Goal: Task Accomplishment & Management: Manage account settings

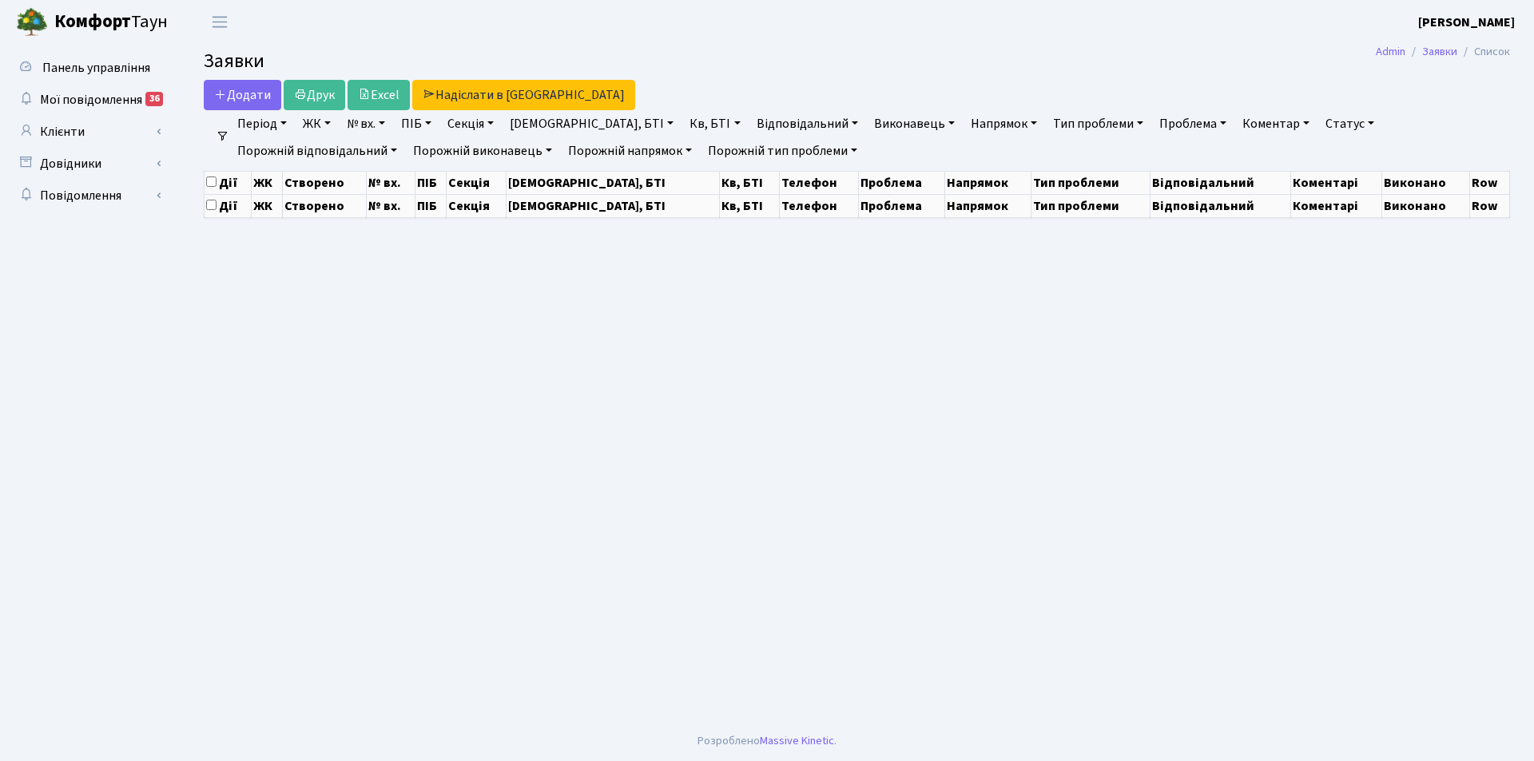
select select "25"
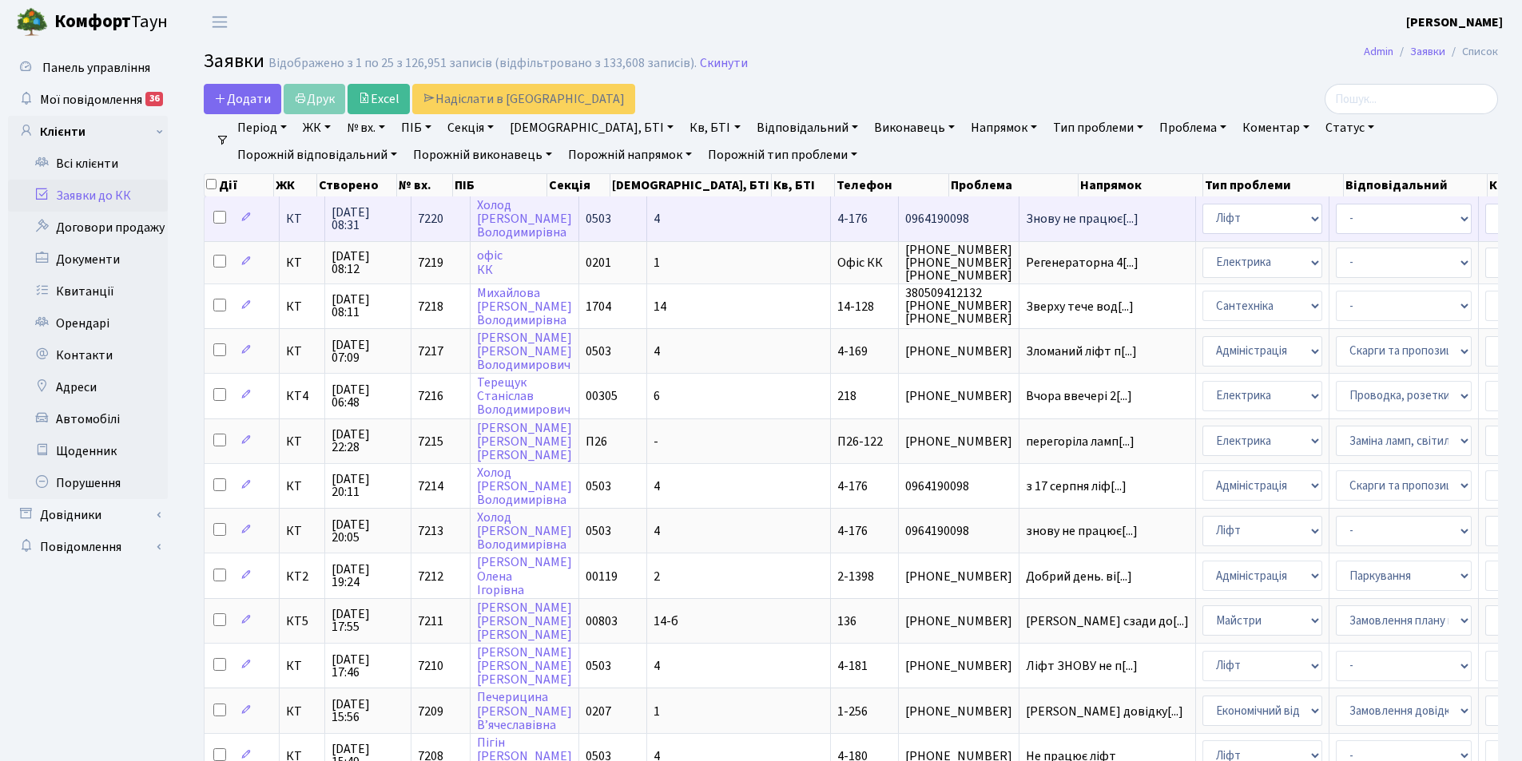
click at [682, 217] on td "4" at bounding box center [739, 219] width 184 height 44
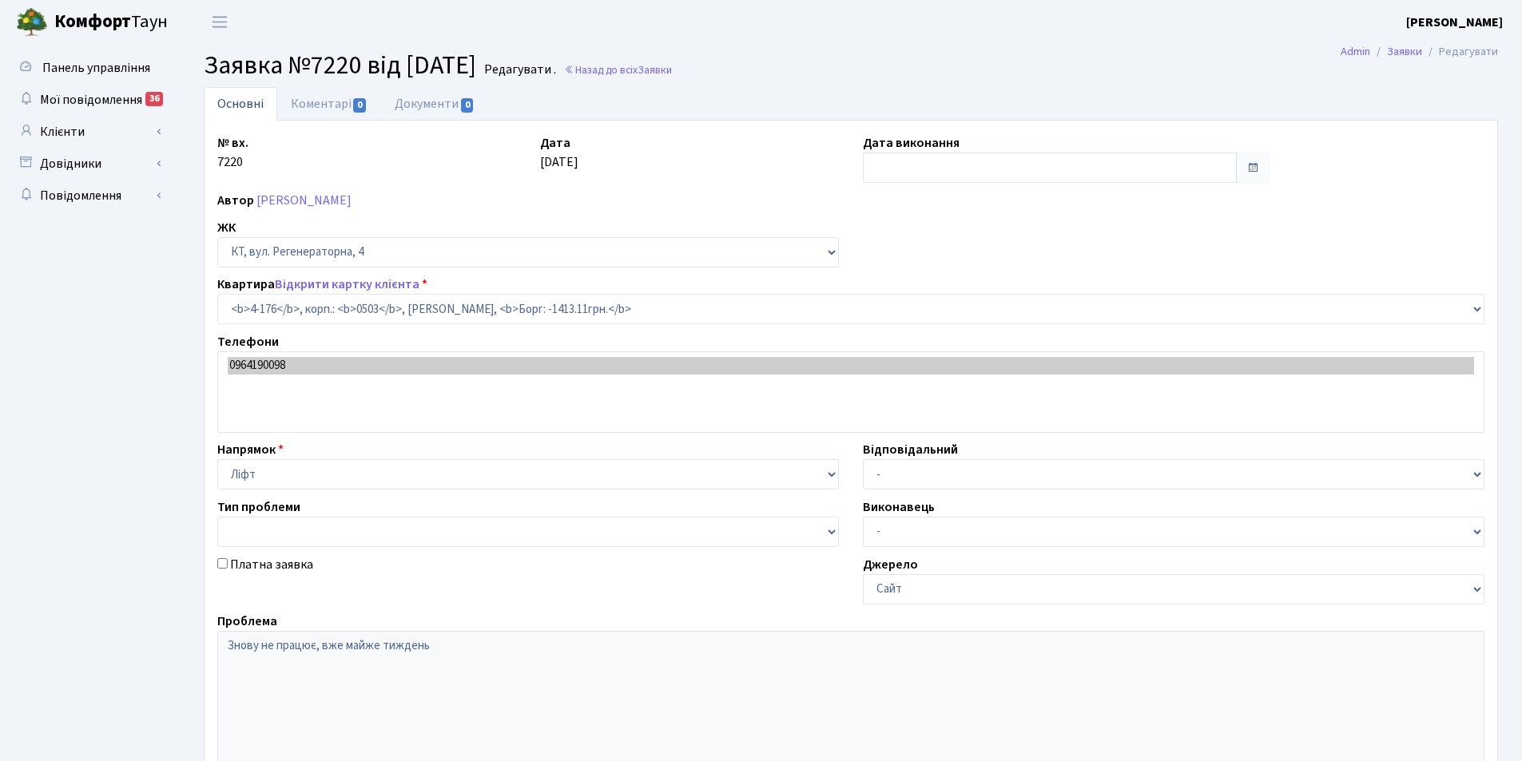
select select "1102"
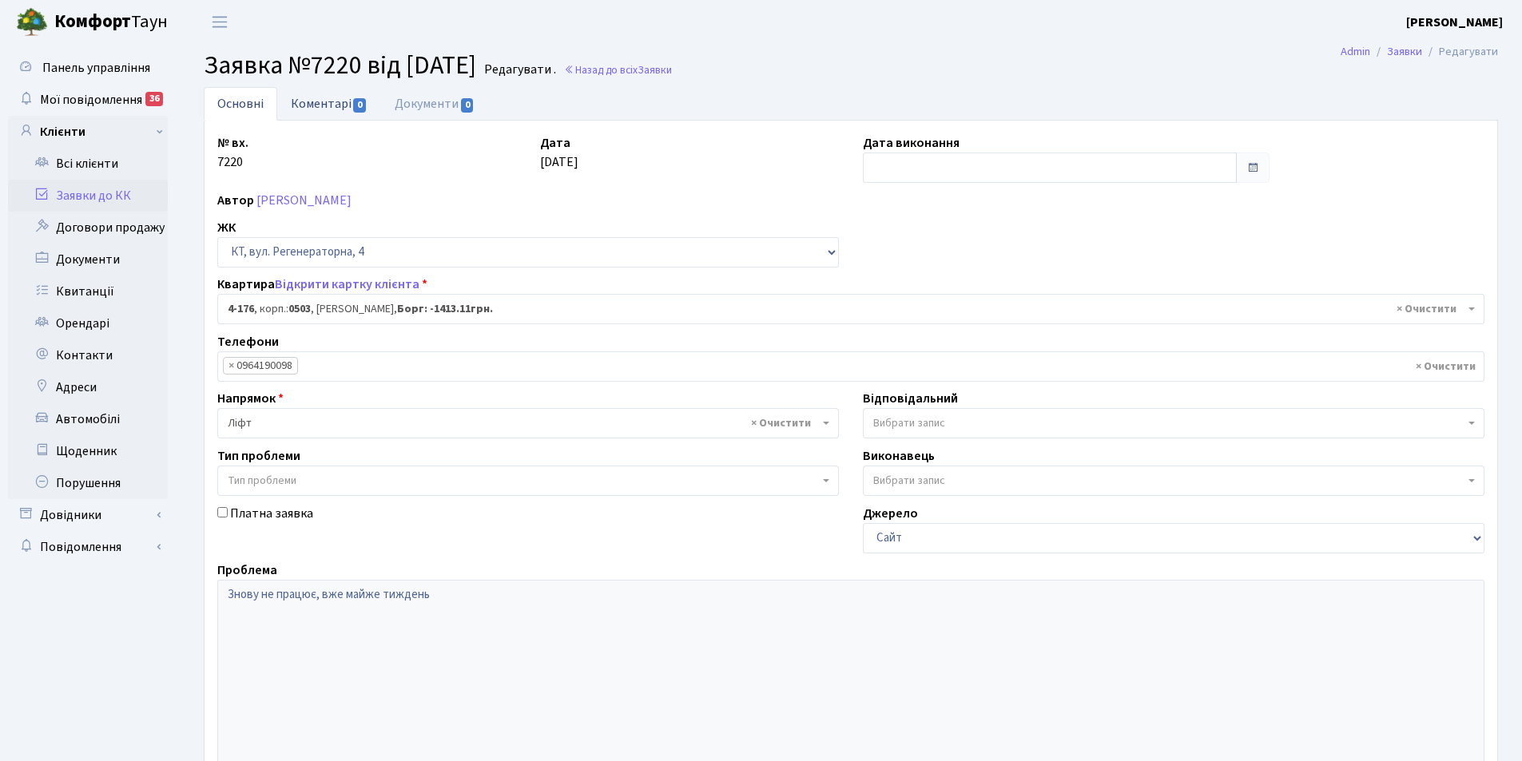
click at [307, 109] on link "Коментарі 0" at bounding box center [329, 103] width 104 height 33
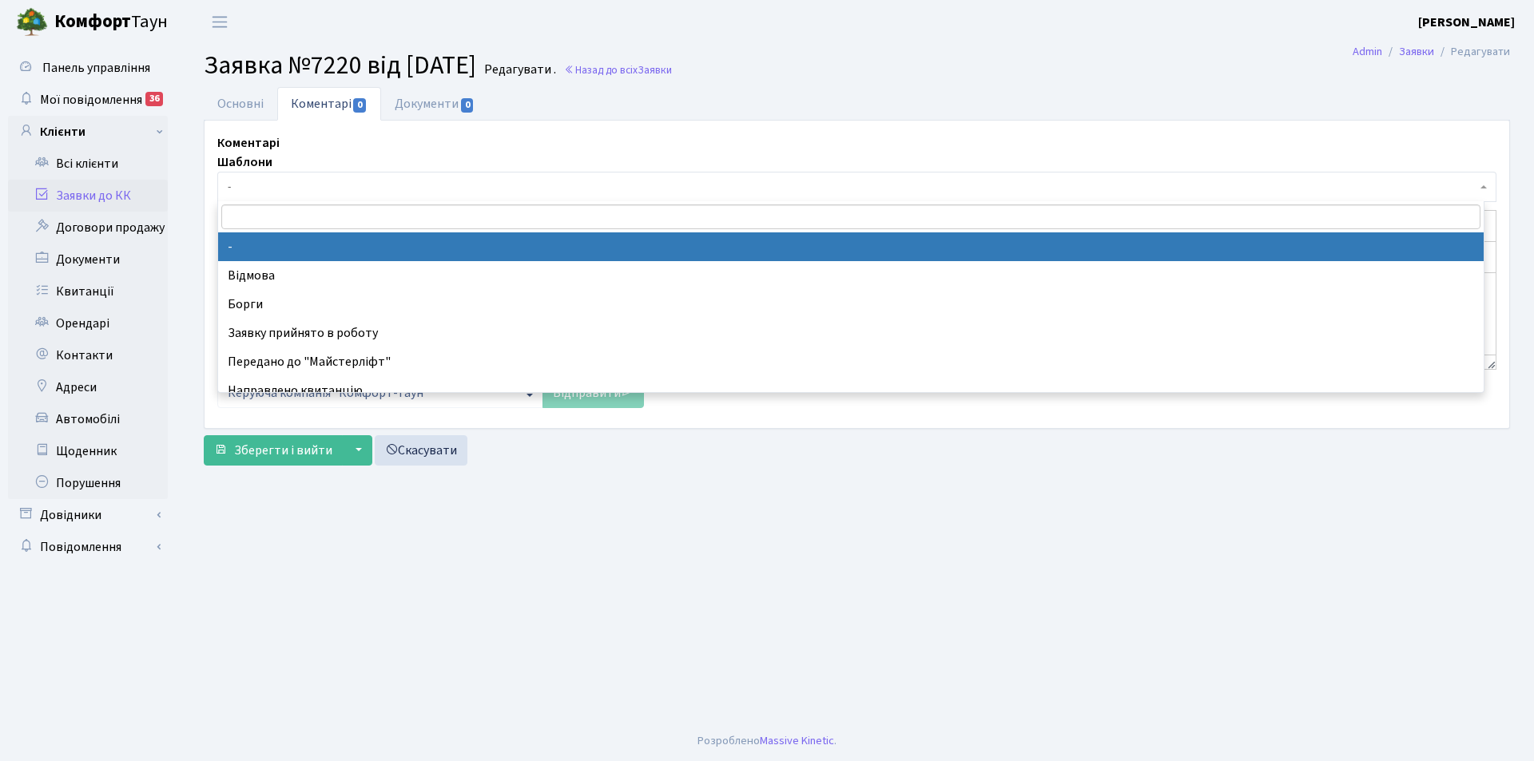
click at [298, 196] on span "-" at bounding box center [856, 187] width 1279 height 30
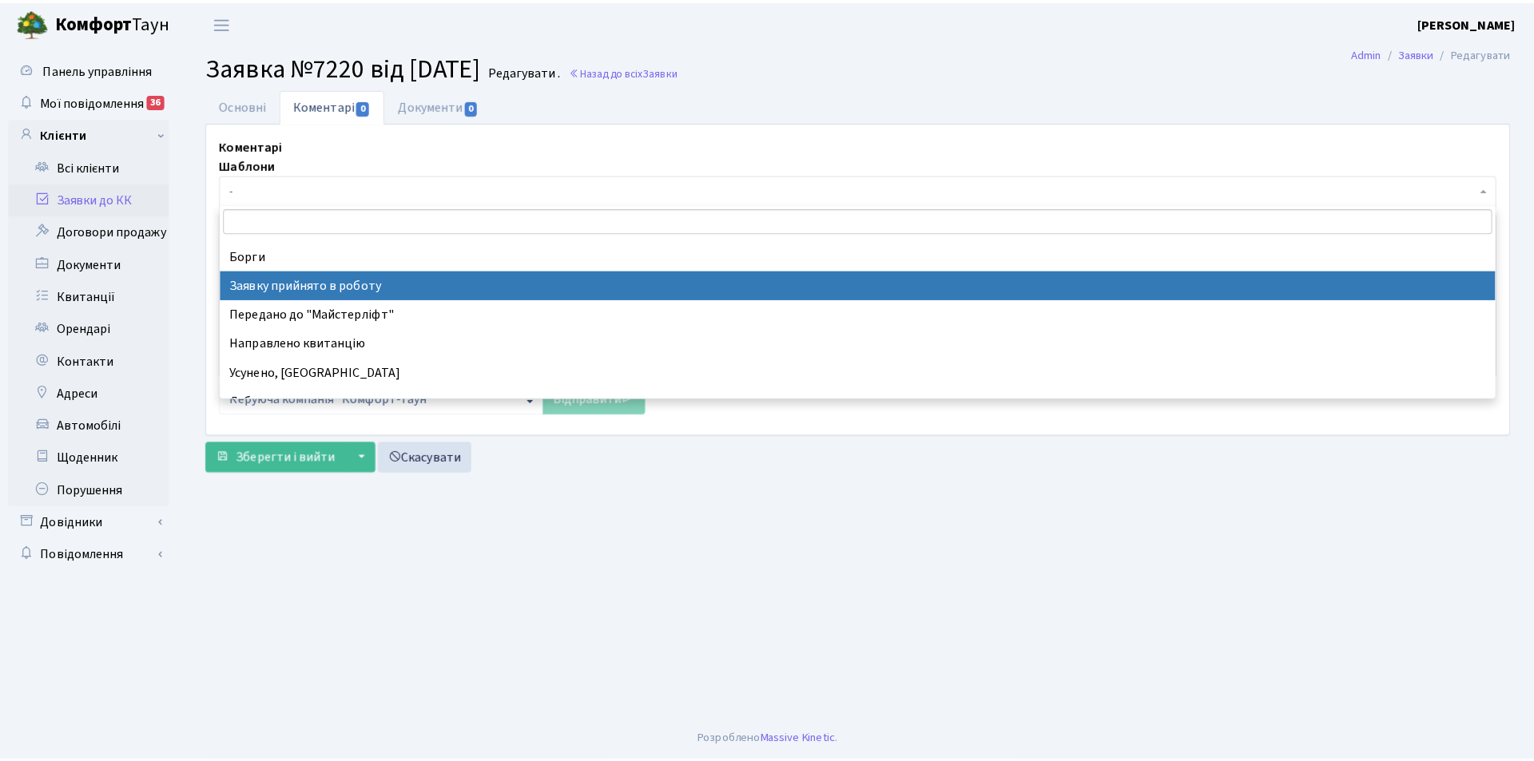
scroll to position [80, 0]
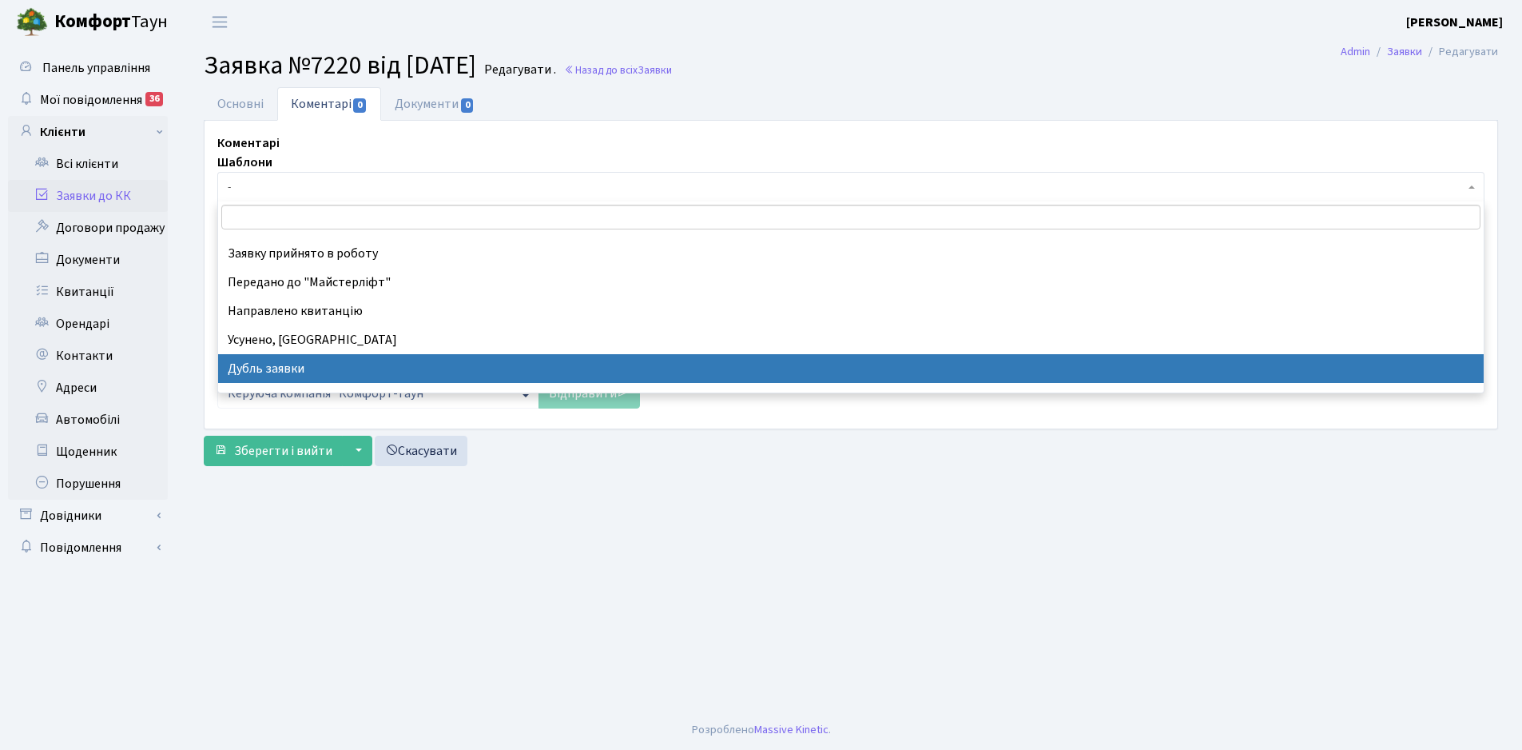
select select "17"
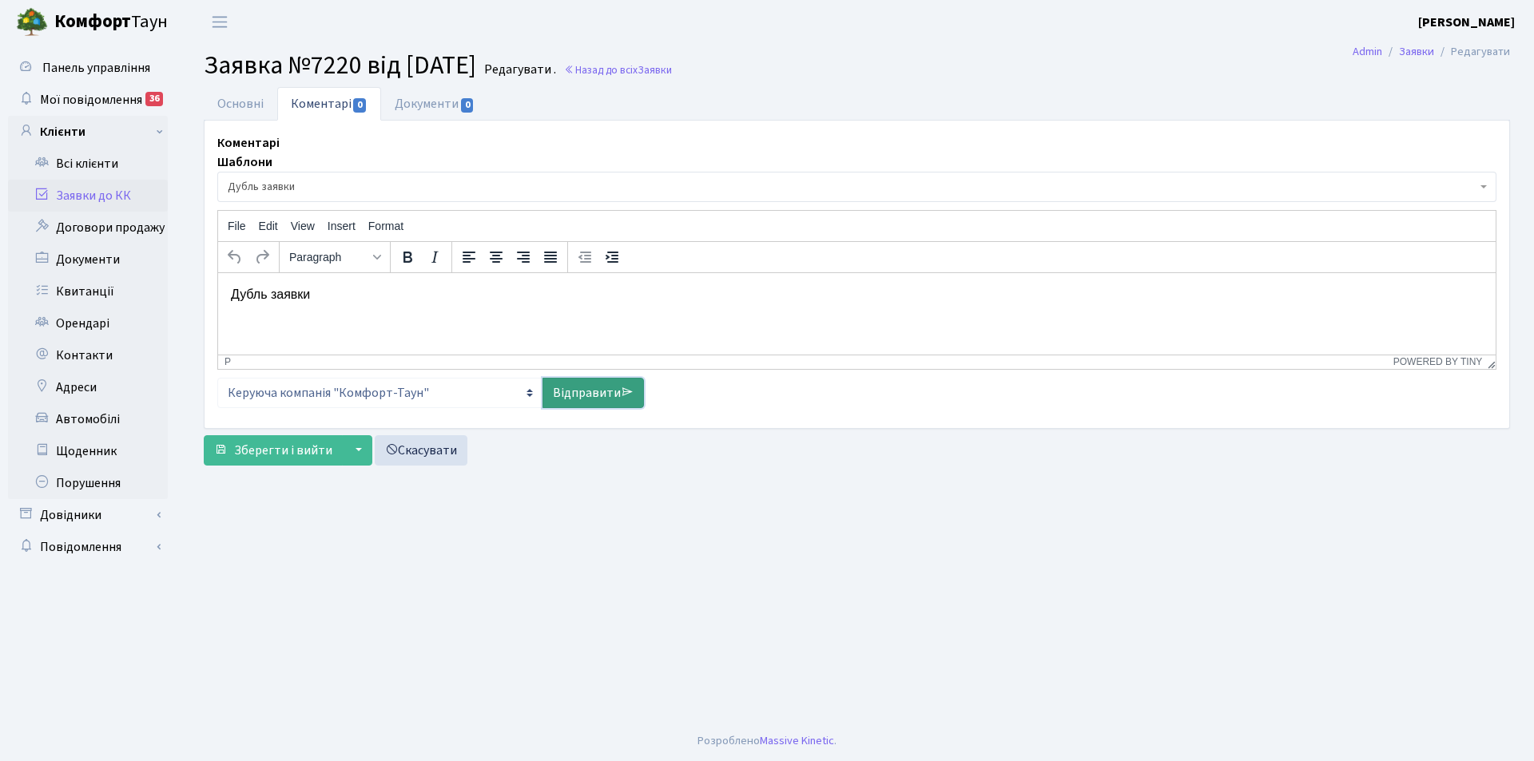
click at [576, 393] on link "Відправити" at bounding box center [593, 393] width 101 height 30
select select
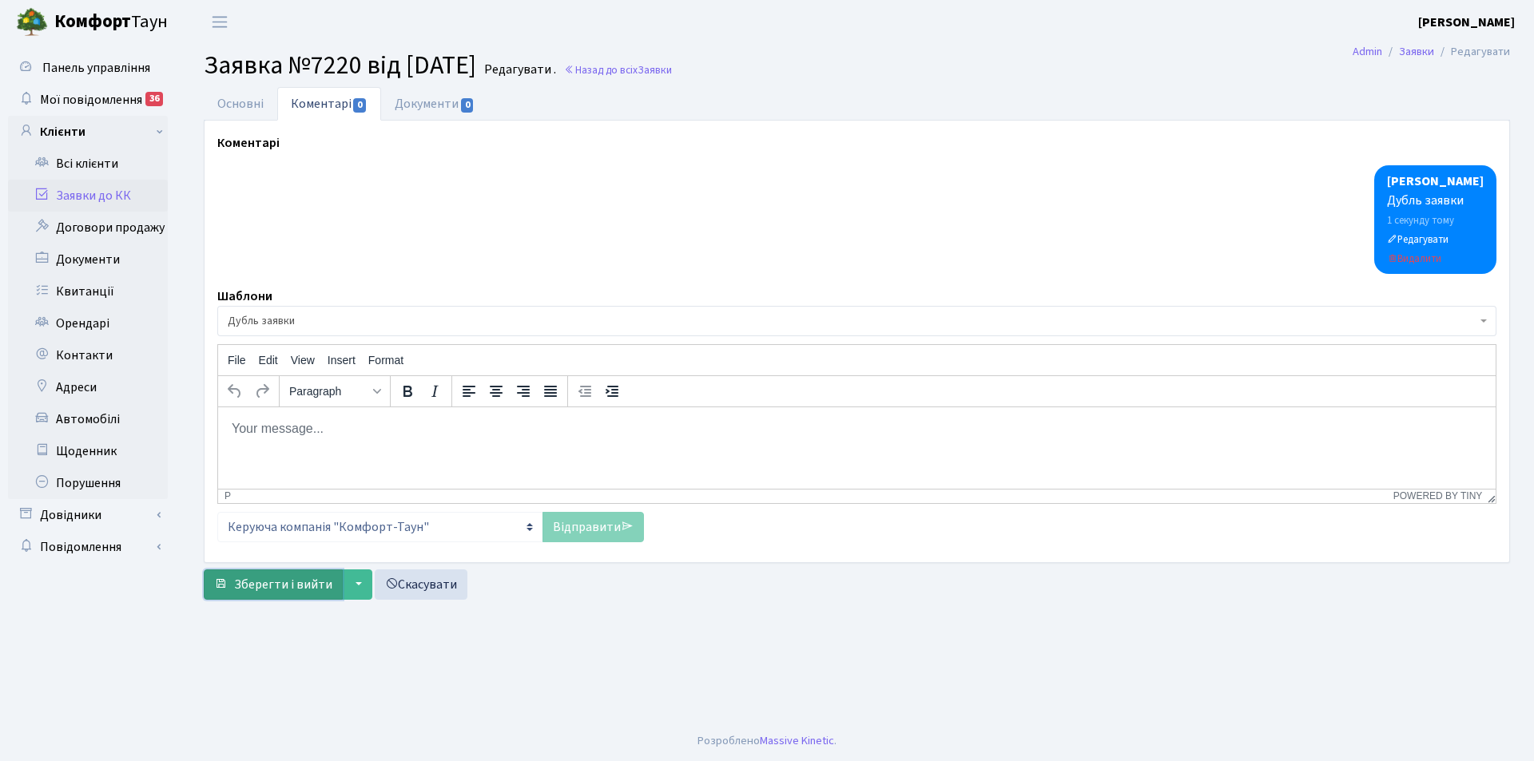
click at [291, 595] on button "Зберегти і вийти" at bounding box center [273, 585] width 139 height 30
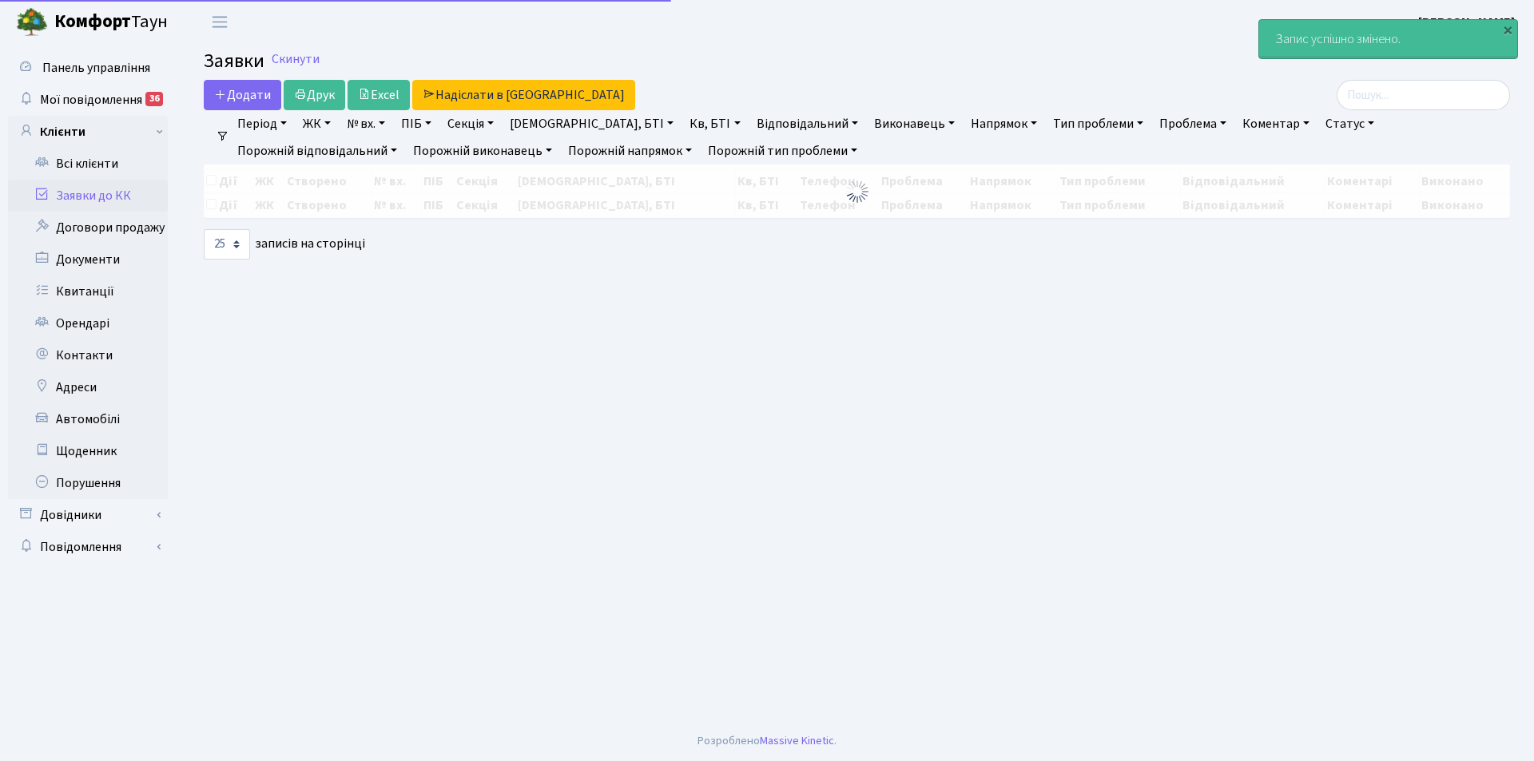
select select "25"
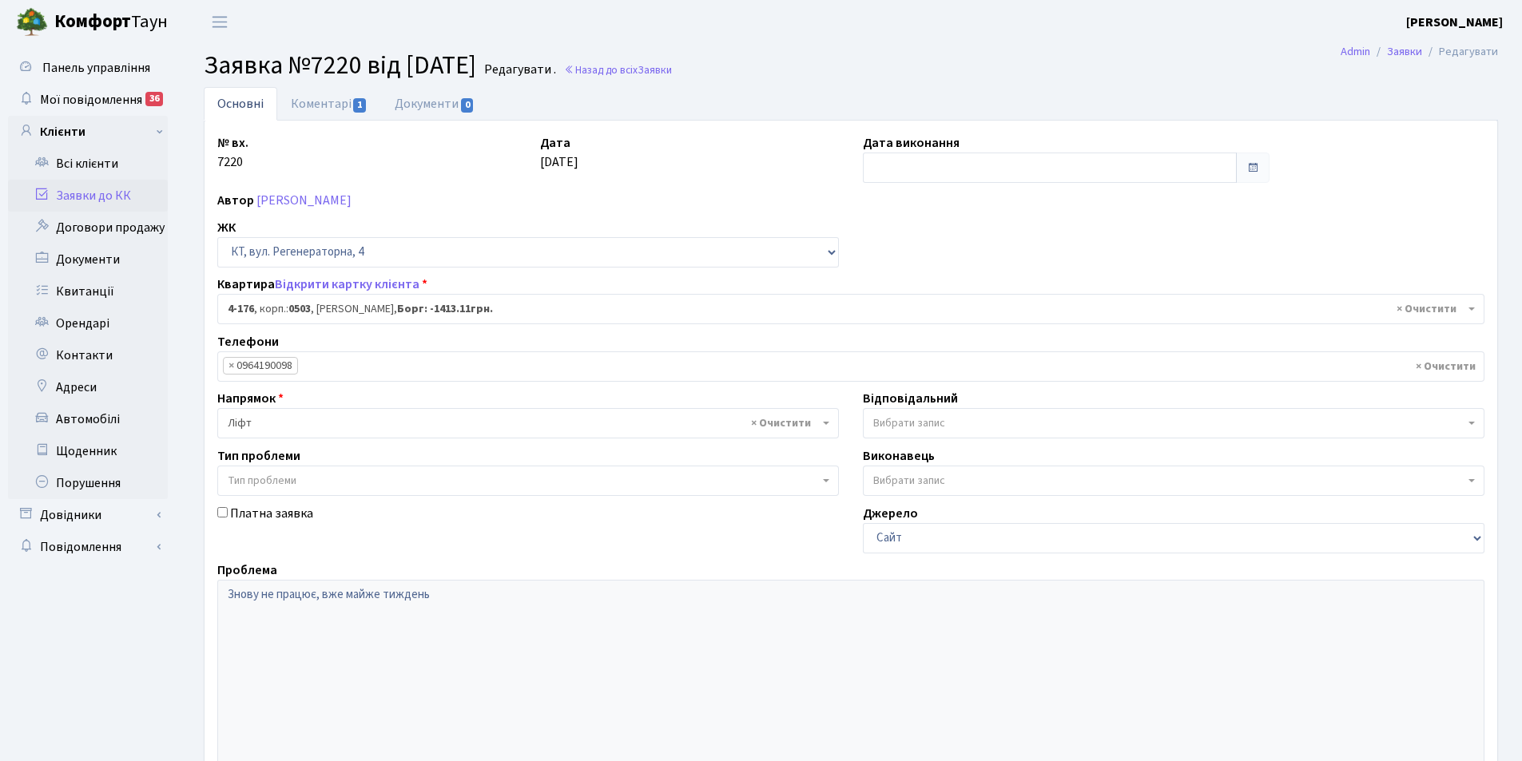
select select "1102"
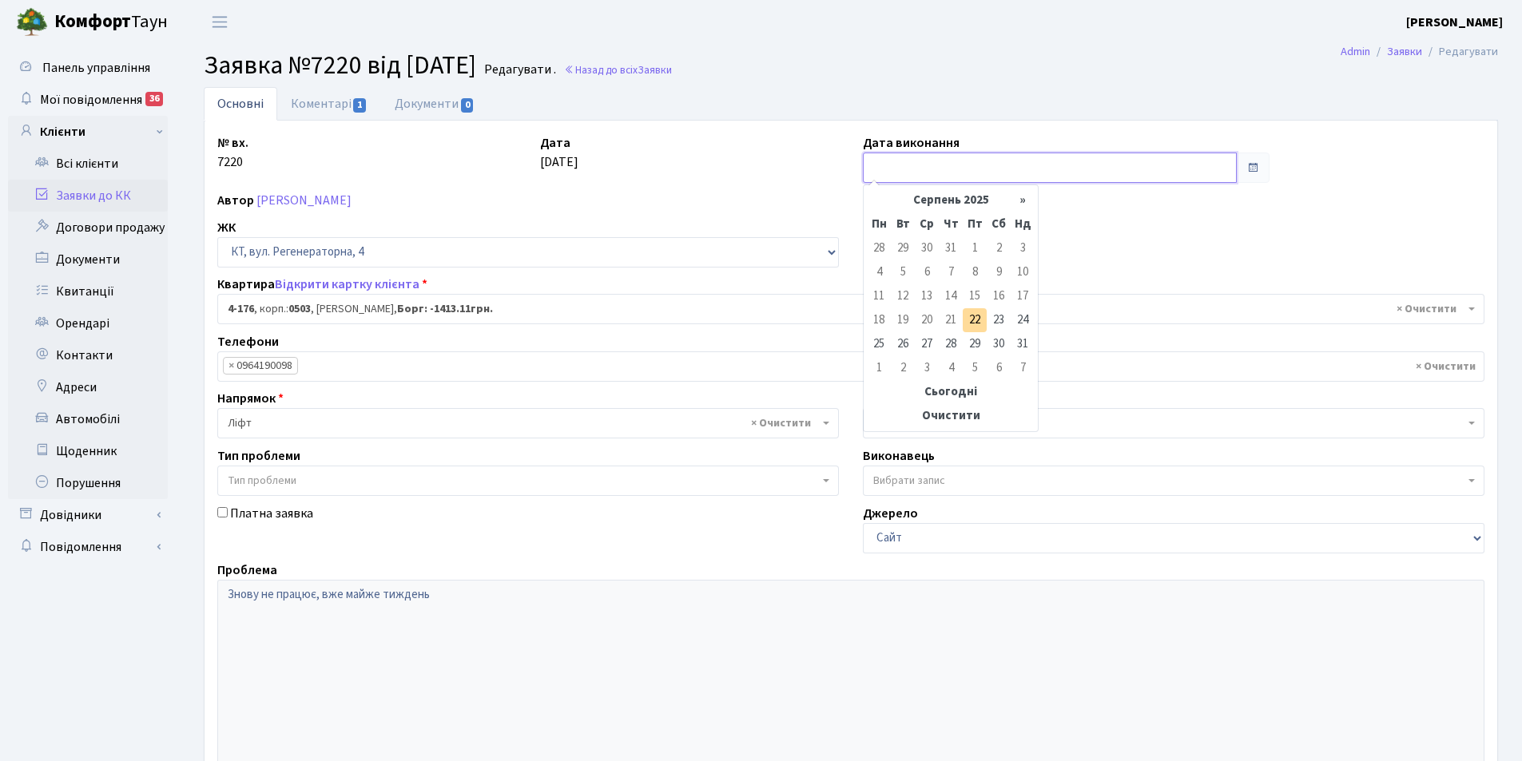
click at [897, 163] on input "text" at bounding box center [1050, 168] width 374 height 30
click at [974, 320] on td "22" at bounding box center [975, 320] width 24 height 24
type input "[DATE]"
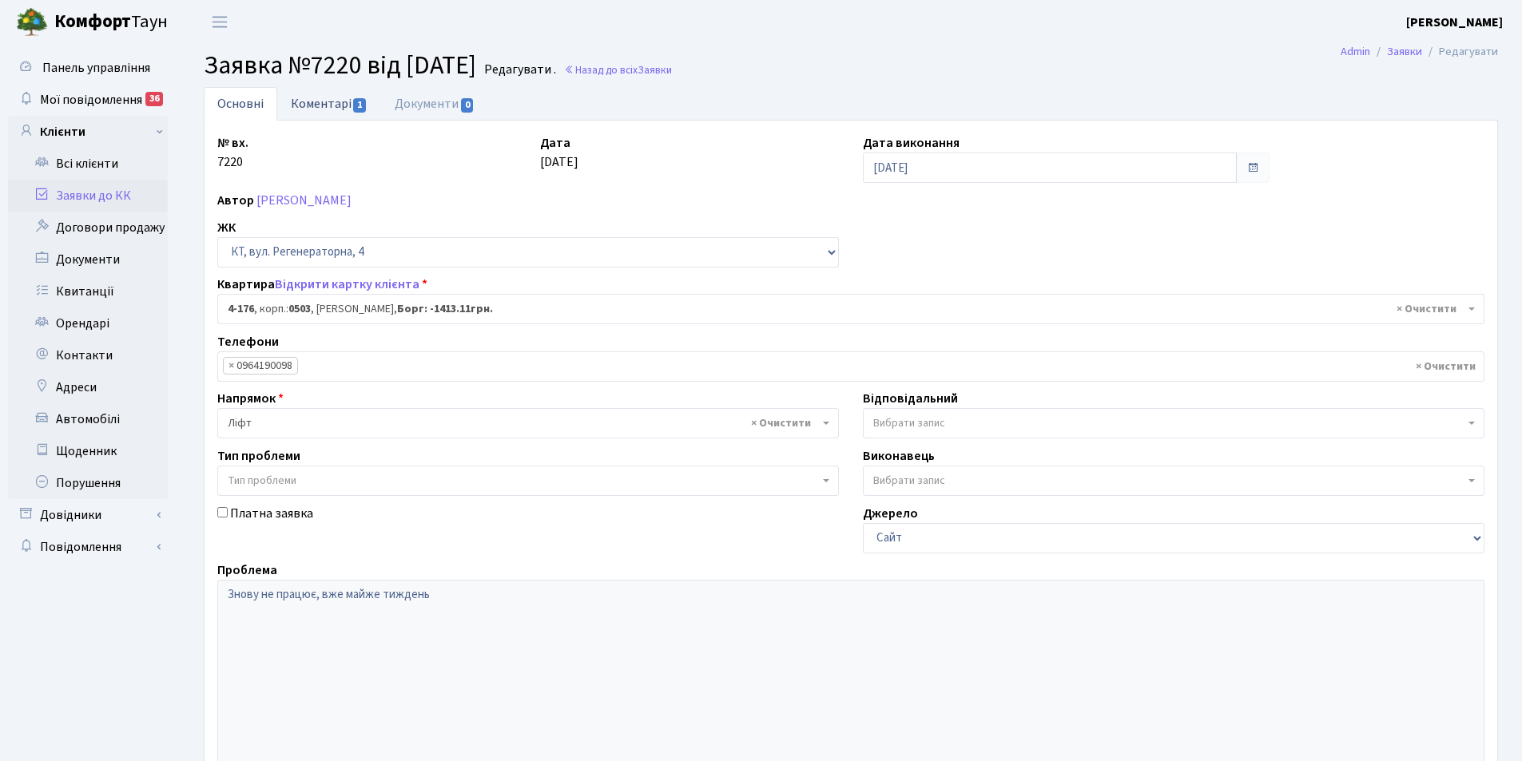
click at [322, 107] on link "Коментарі 1" at bounding box center [329, 103] width 104 height 33
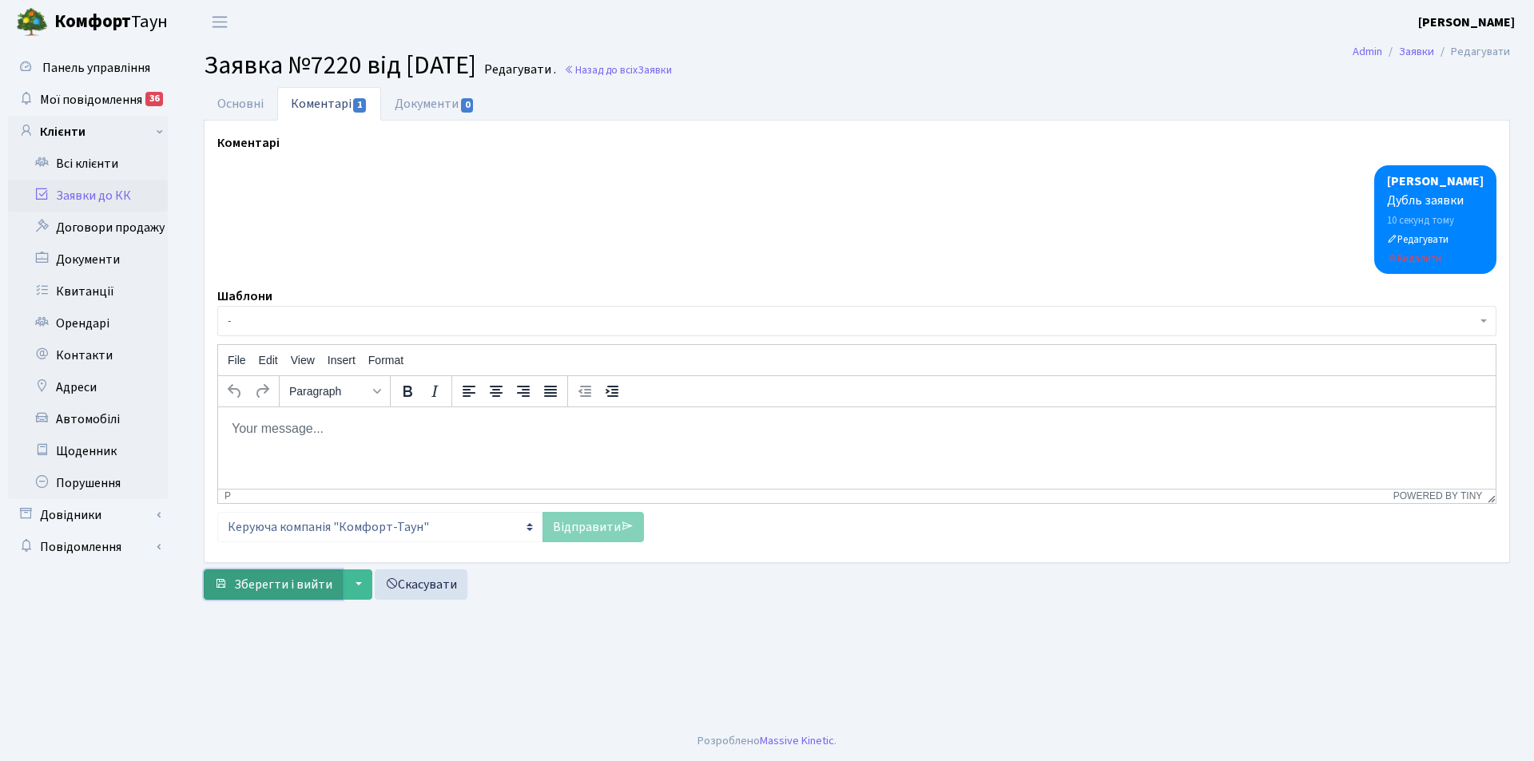
click at [287, 589] on span "Зберегти і вийти" at bounding box center [283, 585] width 98 height 18
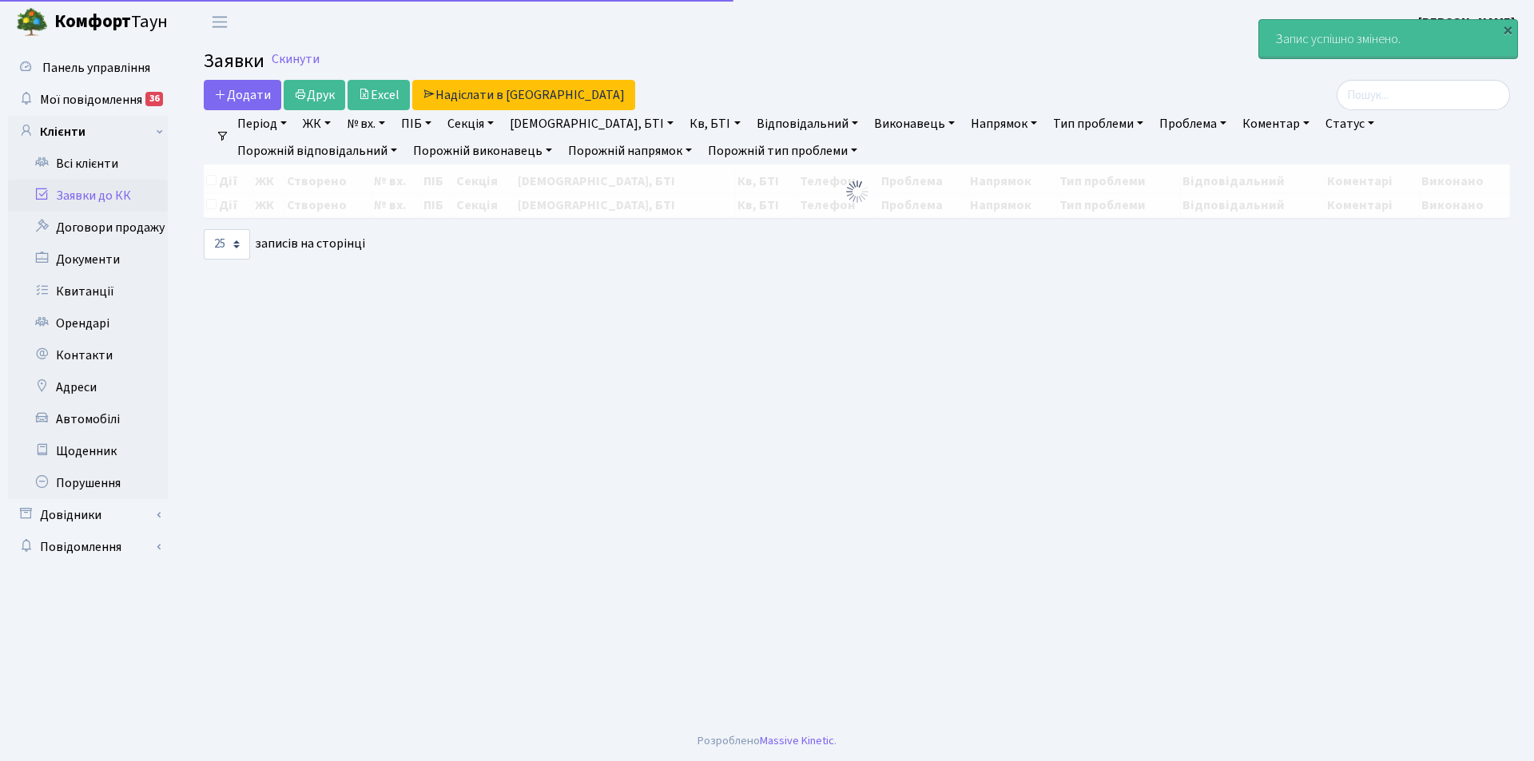
select select "25"
